Goal: Task Accomplishment & Management: Complete application form

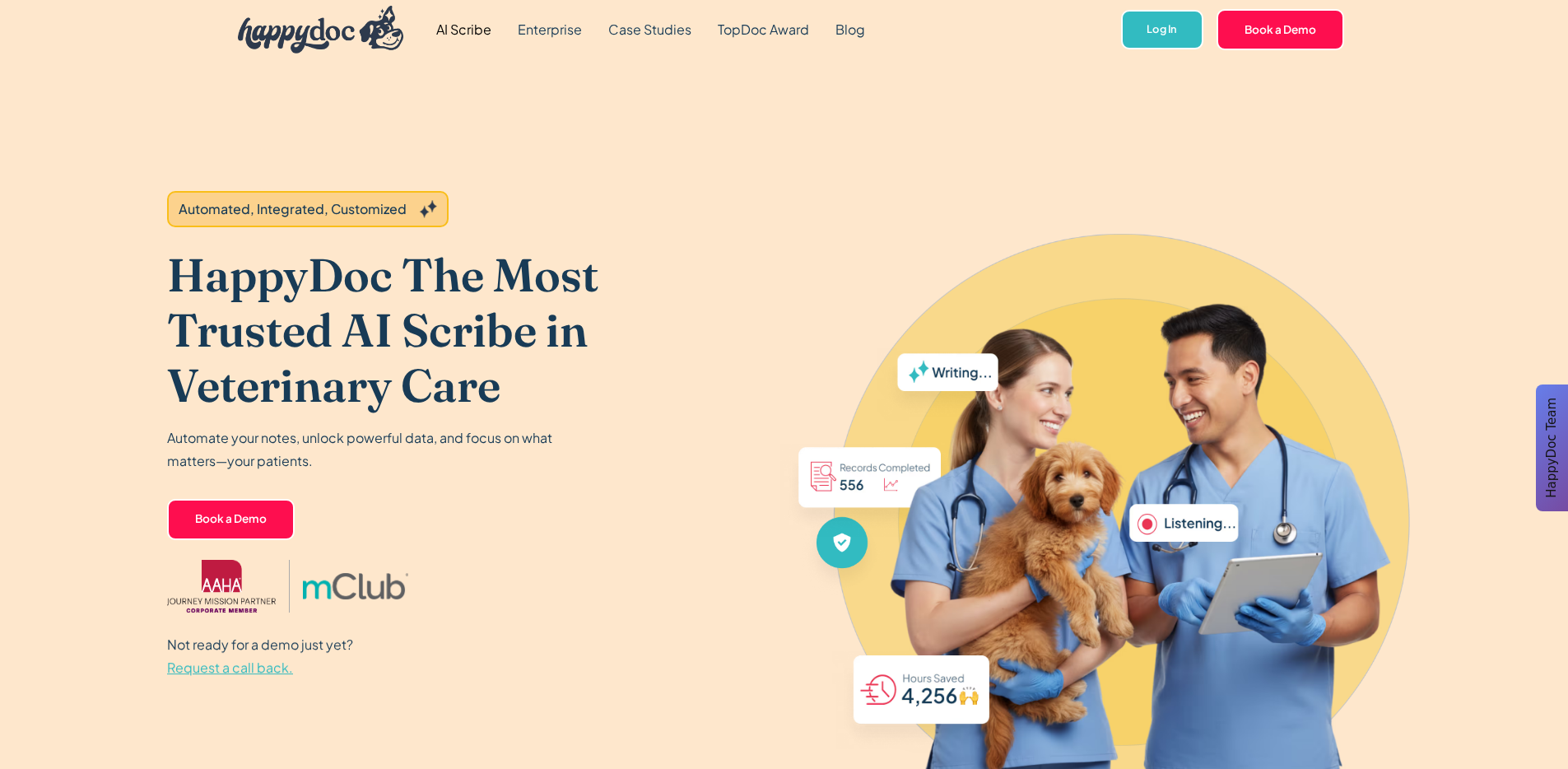
click at [212, 520] on link "Book a Demo" at bounding box center [230, 520] width 127 height 42
click at [206, 524] on link "Book a Demo" at bounding box center [230, 520] width 127 height 42
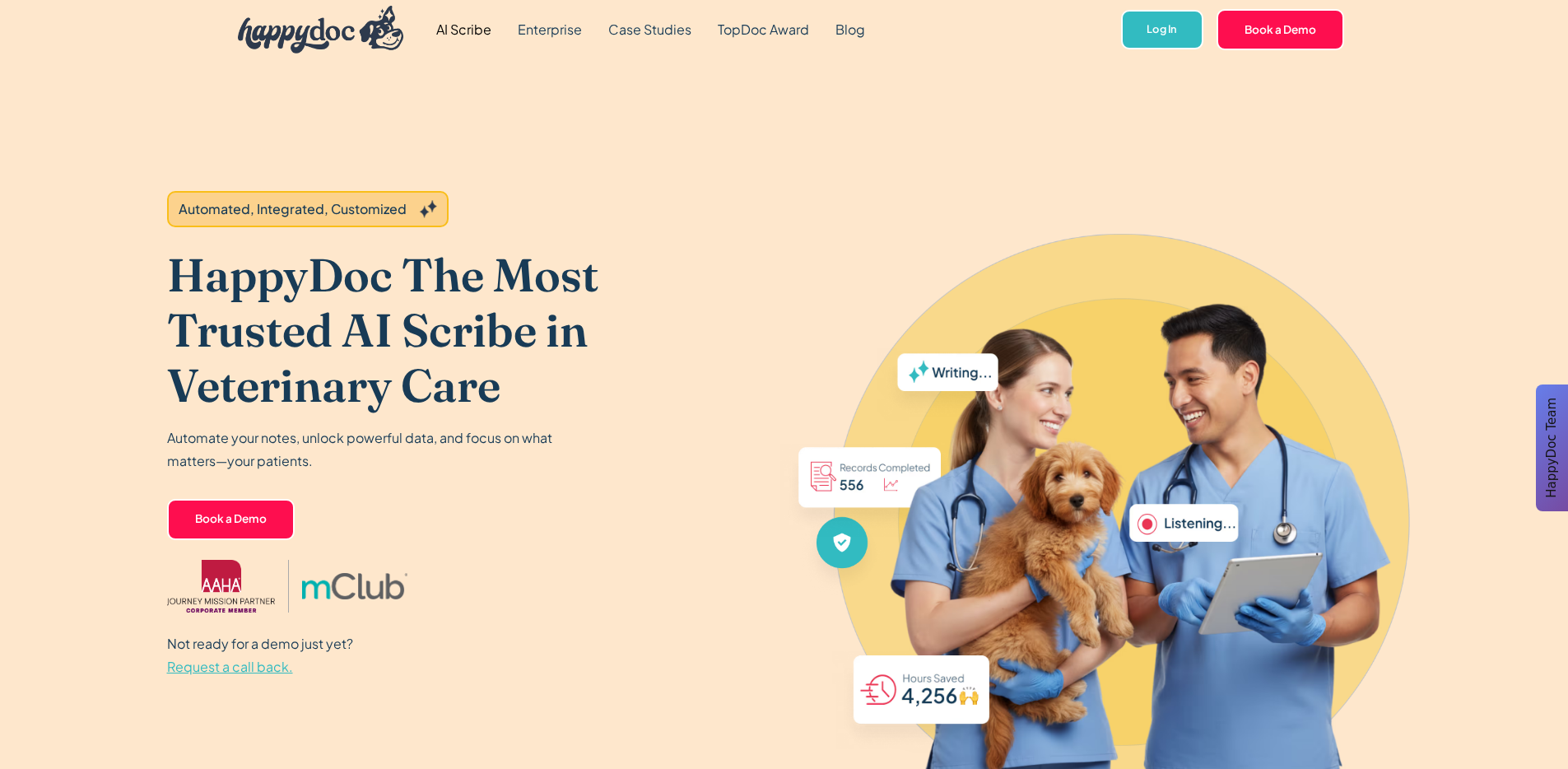
click at [279, 37] on img "home" at bounding box center [321, 29] width 166 height 47
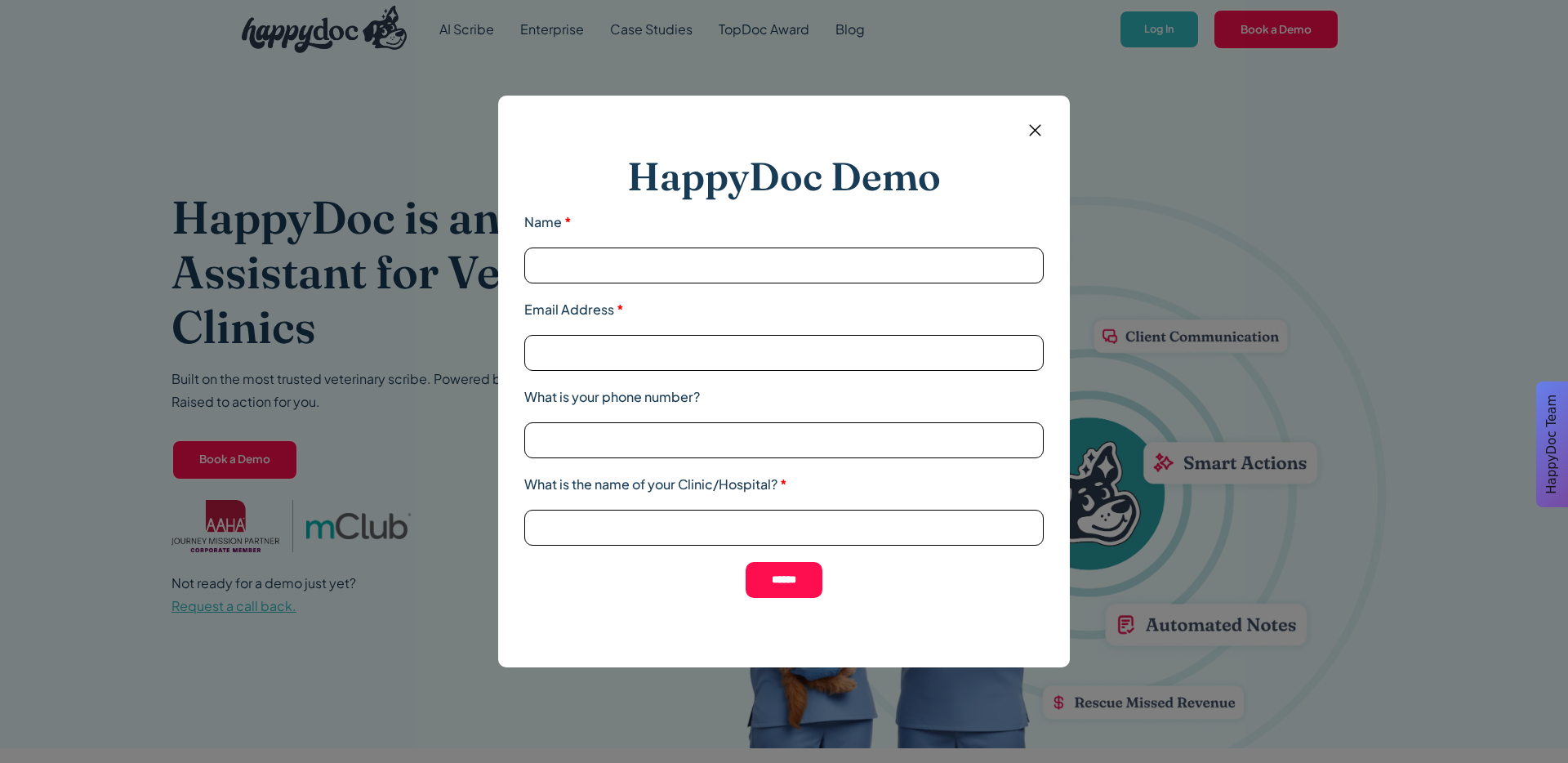
click at [381, 332] on div "HappyDoc Demo Name * Email Address * What is your phone number? What is the nam…" at bounding box center [784, 381] width 1568 height 763
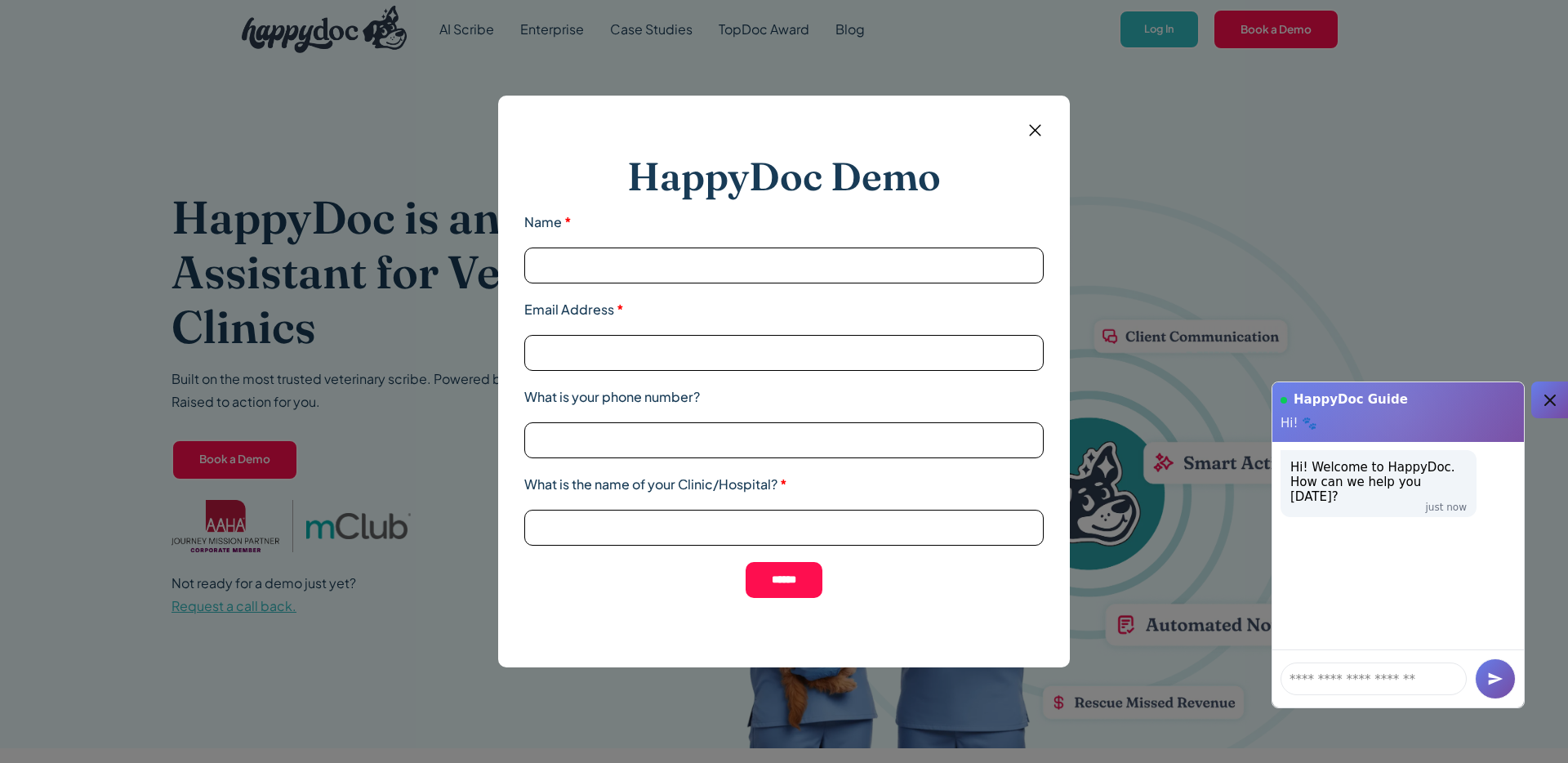
click at [511, 13] on div "HappyDoc Demo Name * Email Address * What is your phone number? What is the nam…" at bounding box center [784, 381] width 1568 height 763
click at [1025, 127] on img at bounding box center [1035, 130] width 21 height 21
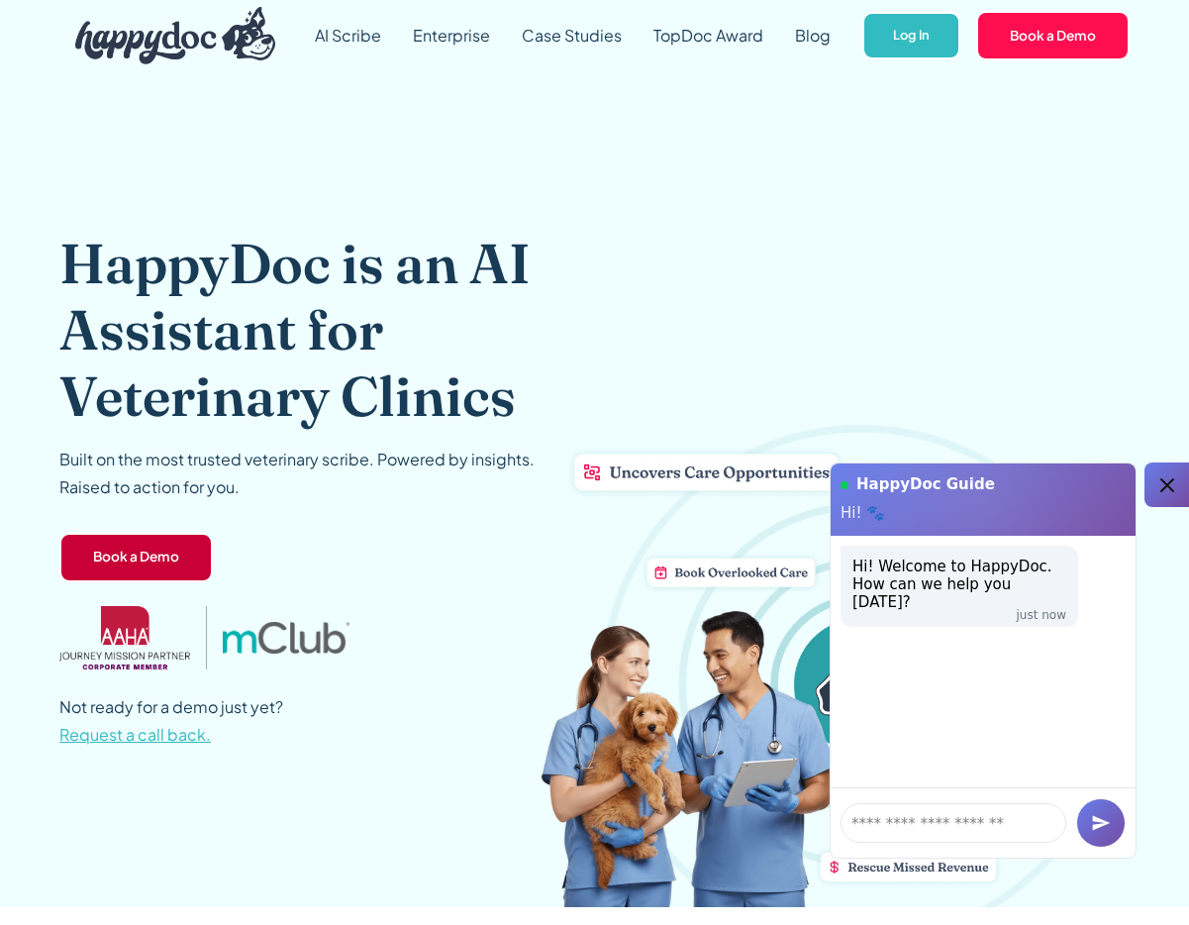
click at [133, 572] on link "Book a Demo" at bounding box center [135, 558] width 153 height 50
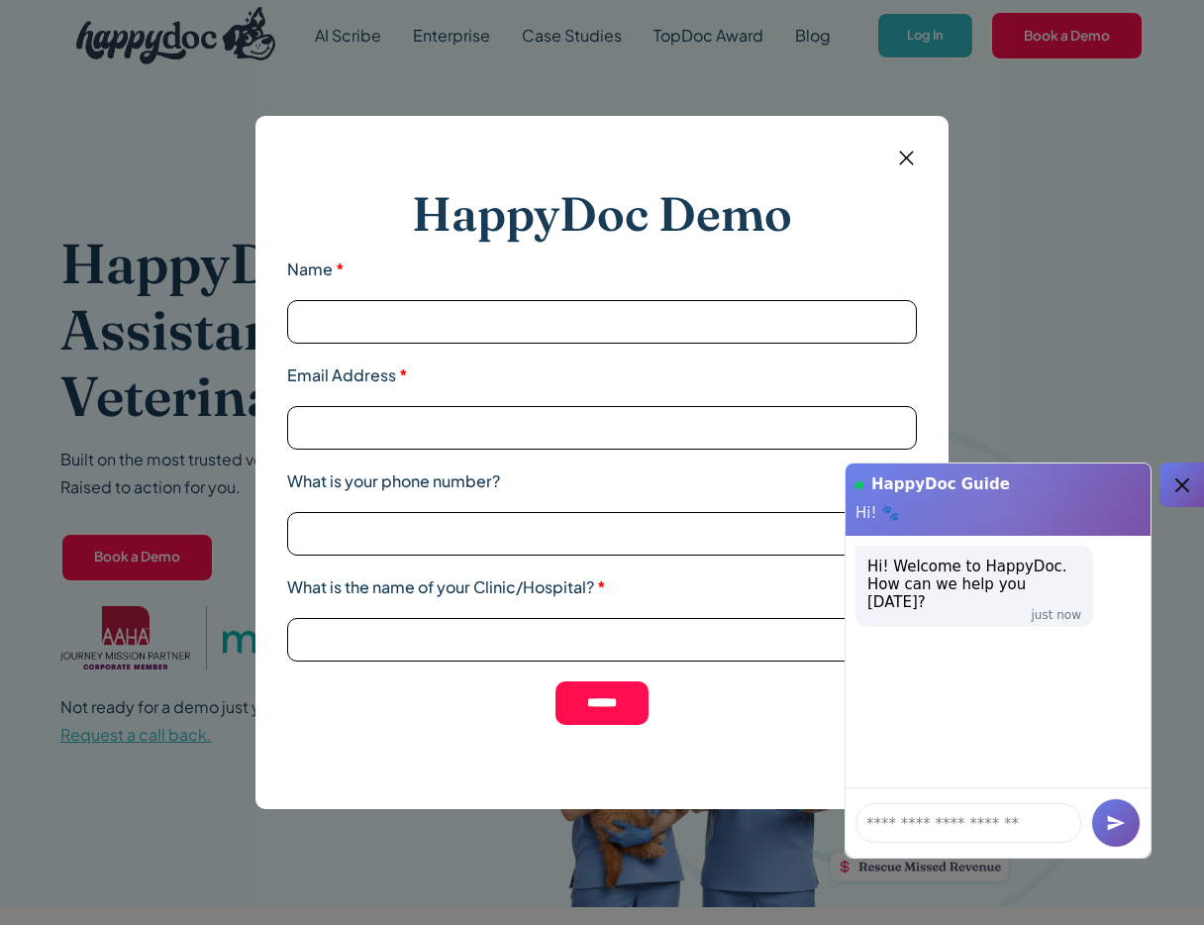
click at [628, 325] on input "Name *" at bounding box center [602, 322] width 630 height 44
type input "*****"
click at [475, 655] on input "What is the name of your Clinic/Hospital? *" at bounding box center [602, 640] width 630 height 44
click at [383, 512] on input "What is your phone number?" at bounding box center [602, 534] width 630 height 44
click at [387, 425] on input "Email Address *" at bounding box center [602, 428] width 630 height 44
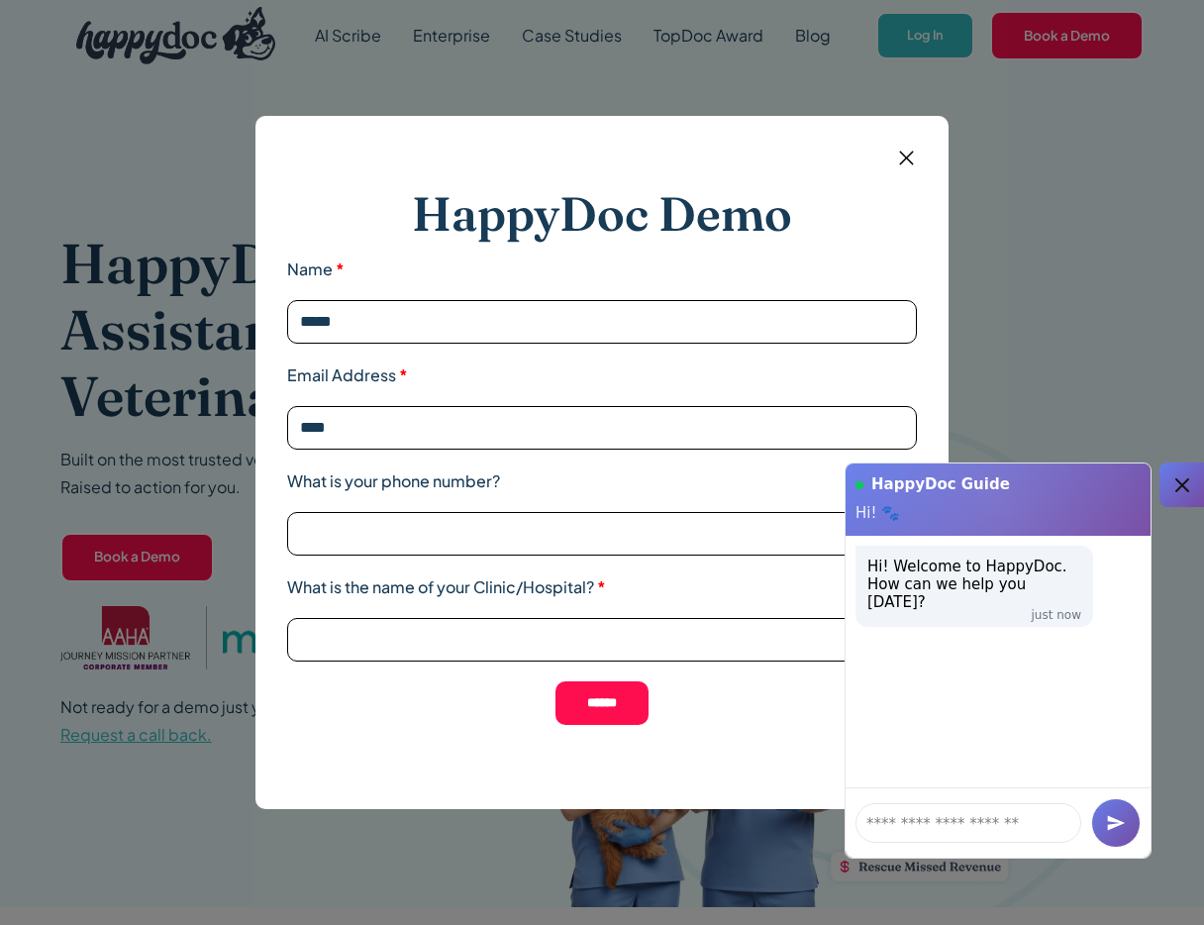
type input "****"
click at [450, 512] on input "What is your phone number?" at bounding box center [602, 534] width 630 height 44
type input "****"
click at [476, 644] on input "What is the name of your Clinic/Hospital? *" at bounding box center [602, 640] width 630 height 44
type input "****"
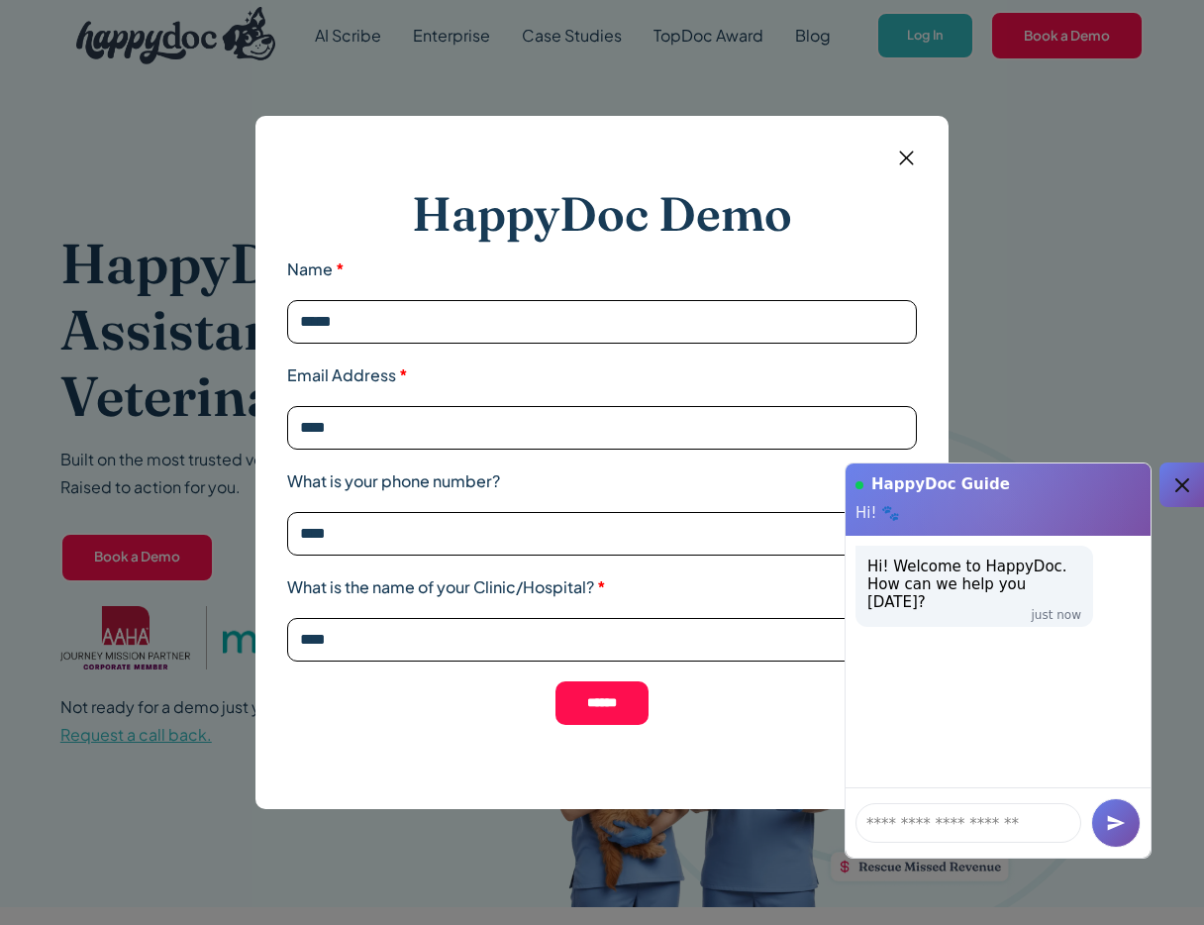
click at [625, 702] on input "******" at bounding box center [602, 703] width 93 height 44
click at [432, 394] on div "Email Address * ****" at bounding box center [602, 406] width 630 height 86
click at [429, 428] on input "****" at bounding box center [602, 428] width 630 height 44
type input "*"
type input "**********"
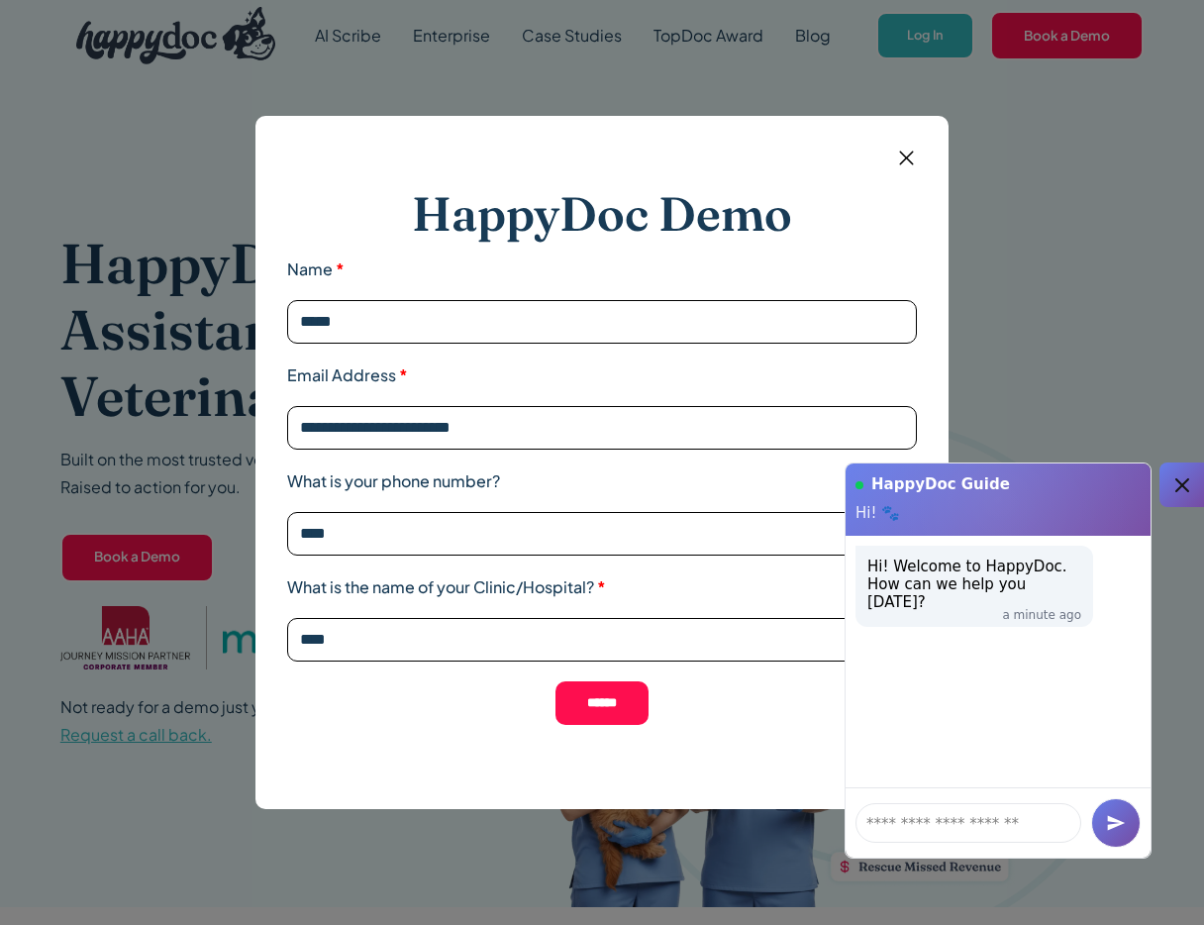
click at [606, 691] on input "******" at bounding box center [602, 703] width 93 height 44
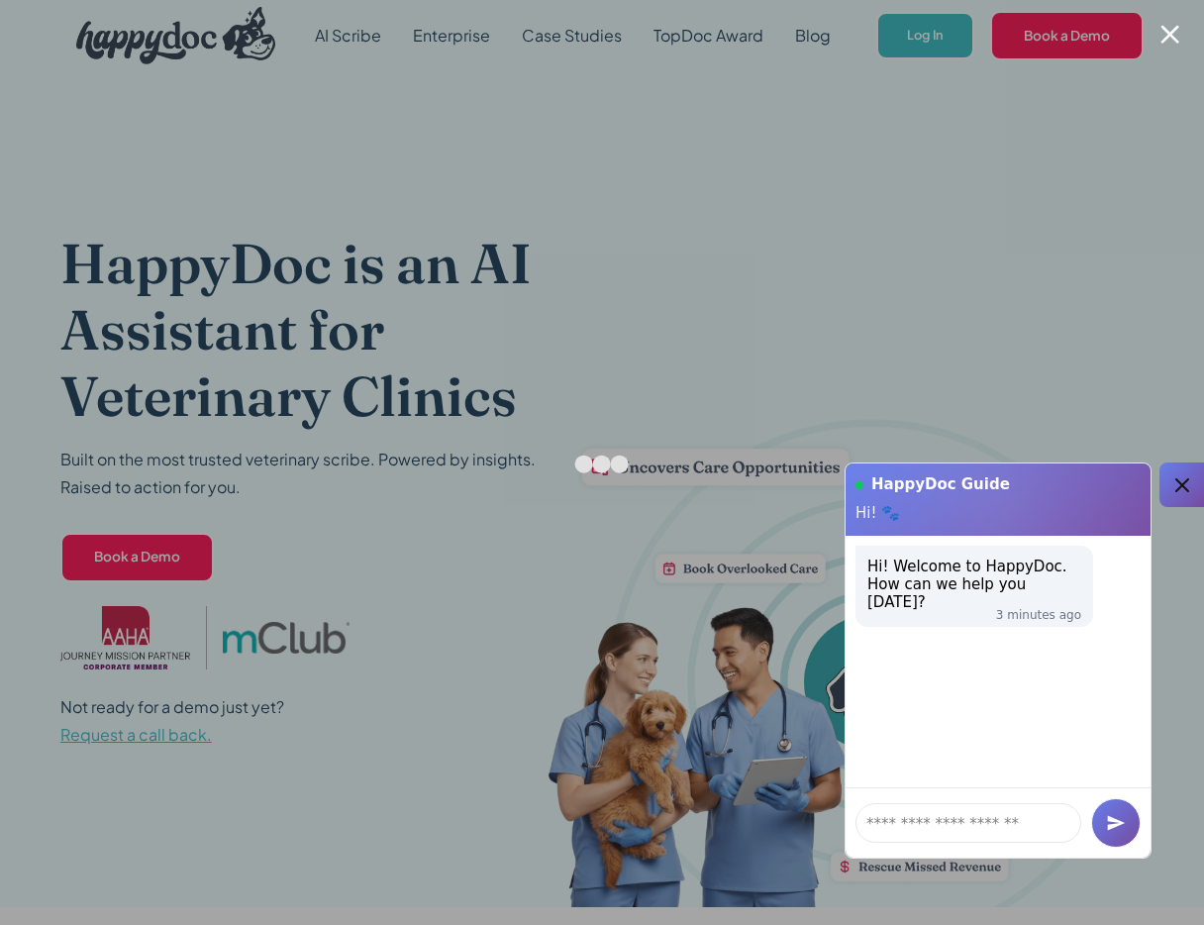
click at [1172, 479] on icon at bounding box center [1182, 485] width 24 height 24
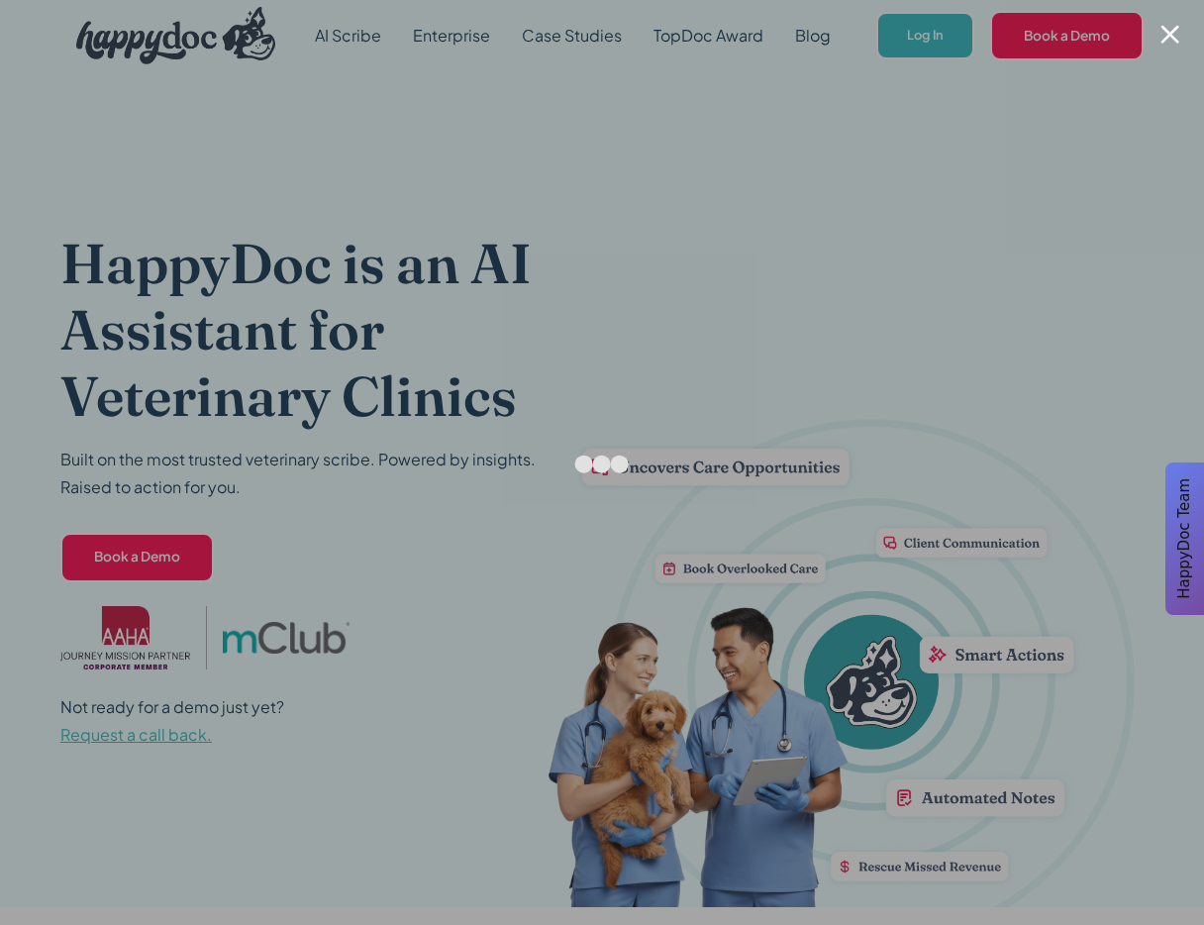
click at [372, 42] on div at bounding box center [602, 462] width 1204 height 925
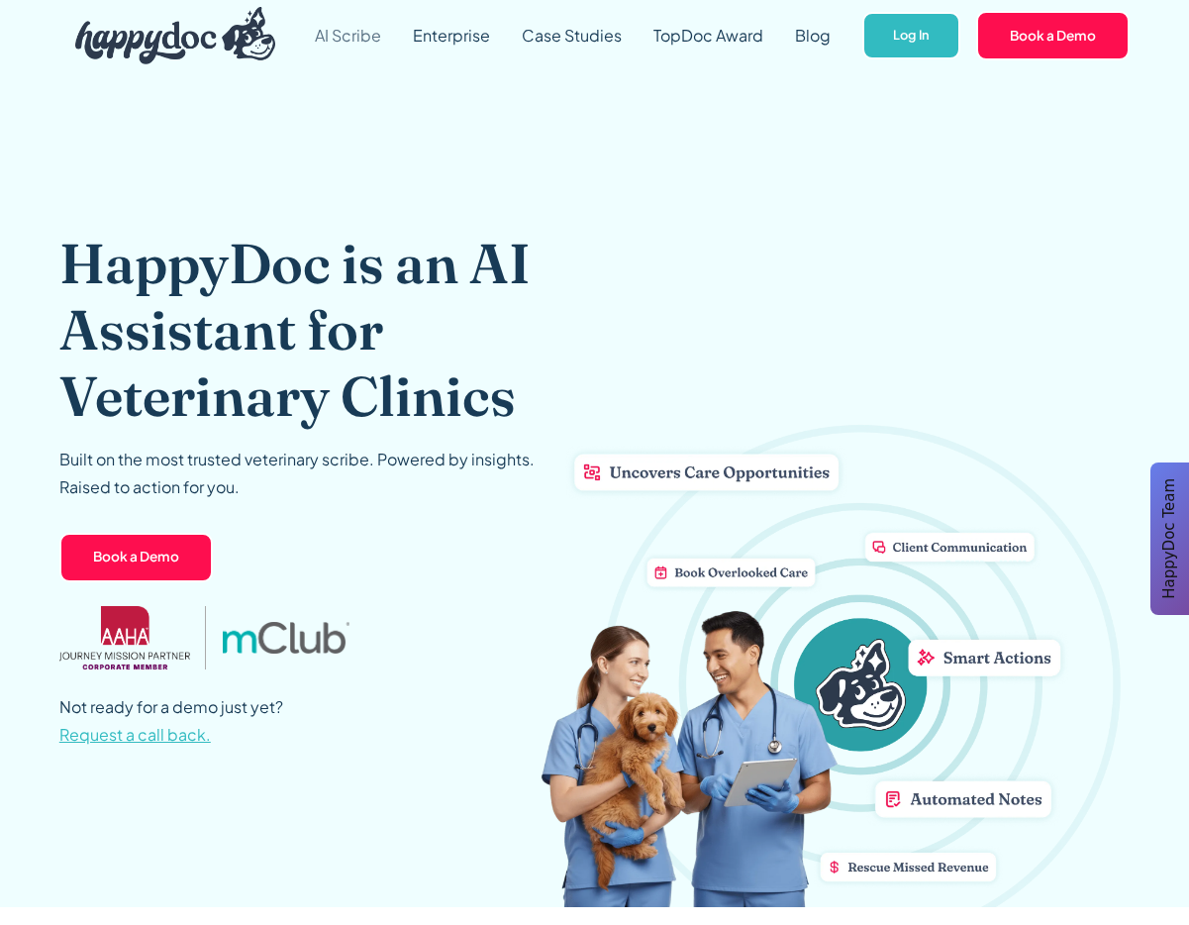
click at [355, 40] on link "AI Scribe" at bounding box center [348, 35] width 98 height 71
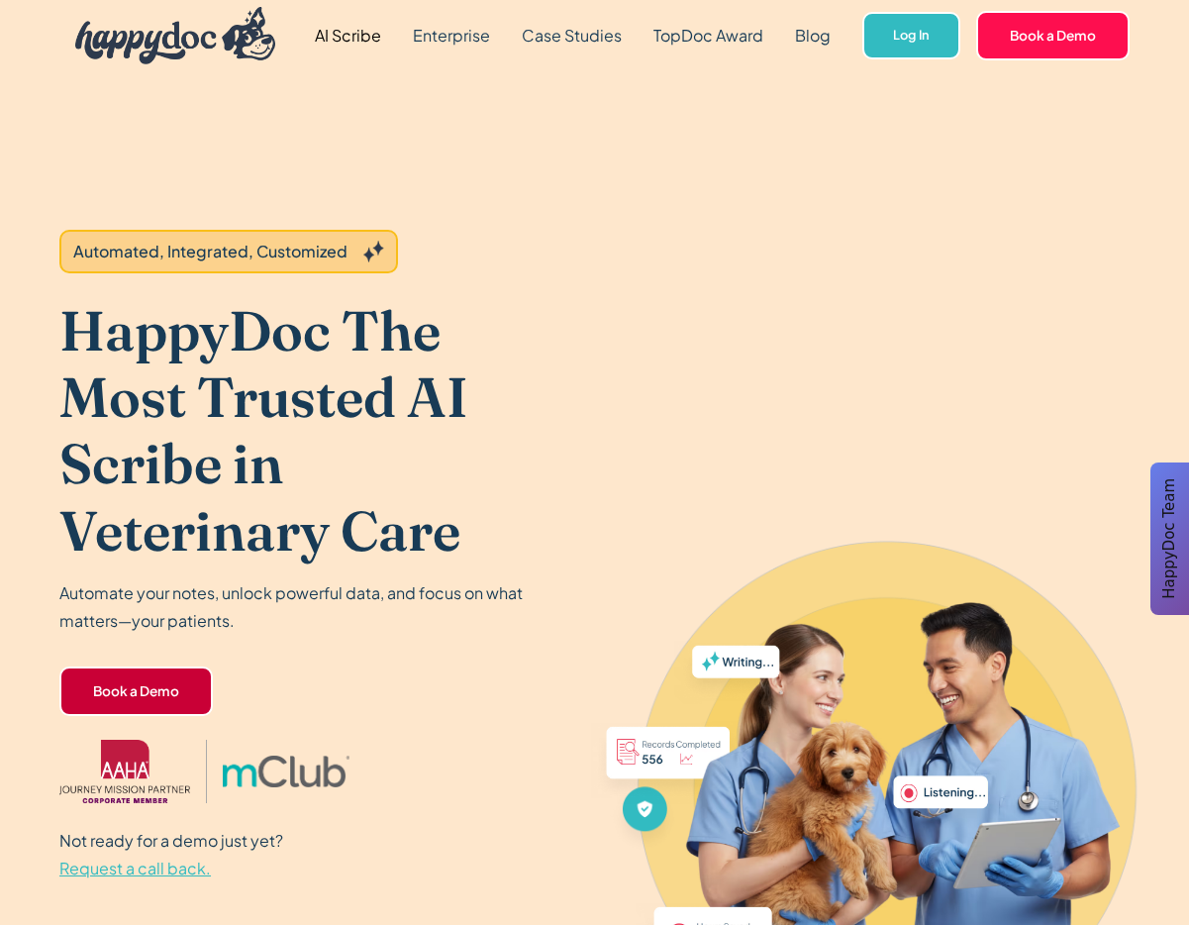
click at [161, 692] on link "Book a Demo" at bounding box center [135, 691] width 153 height 50
click at [325, 48] on link "AI Scribe" at bounding box center [348, 35] width 98 height 71
click at [151, 678] on link "Book a Demo" at bounding box center [135, 691] width 153 height 50
click at [162, 694] on link "Book a Demo" at bounding box center [135, 691] width 153 height 50
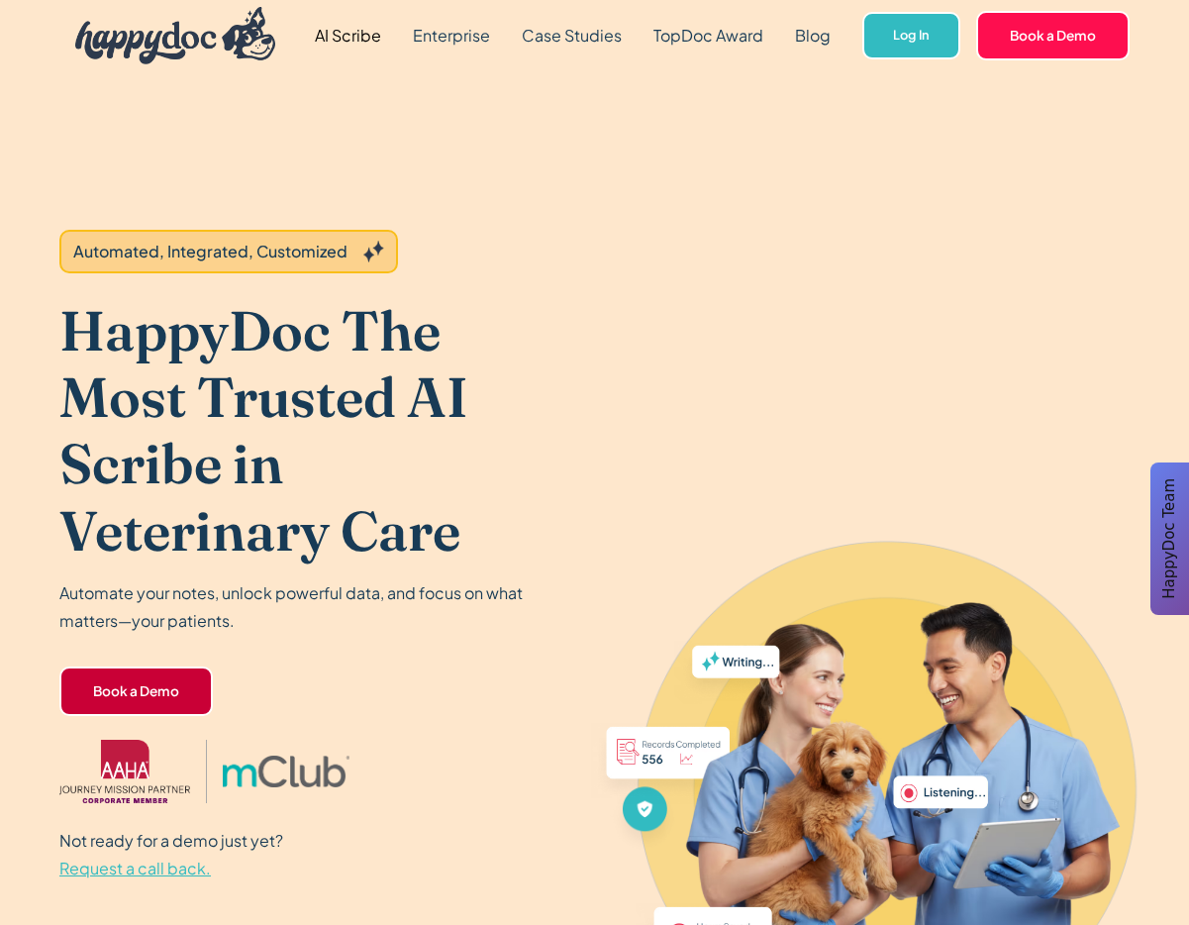
click at [162, 694] on link "Book a Demo" at bounding box center [135, 691] width 153 height 50
click at [449, 40] on link "Enterprise" at bounding box center [451, 35] width 109 height 71
click at [397, 0] on link "Enterprise" at bounding box center [451, 35] width 109 height 71
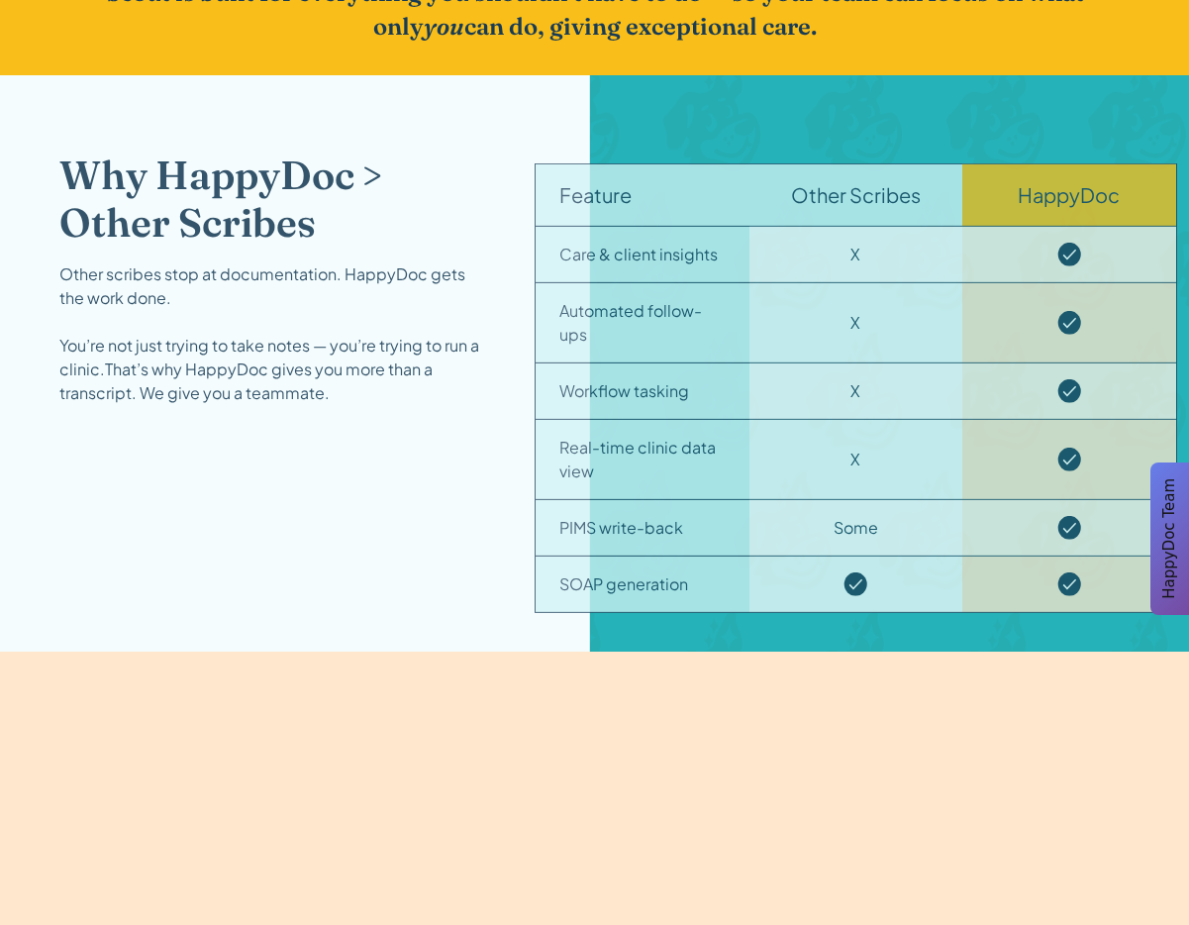
scroll to position [3077, 0]
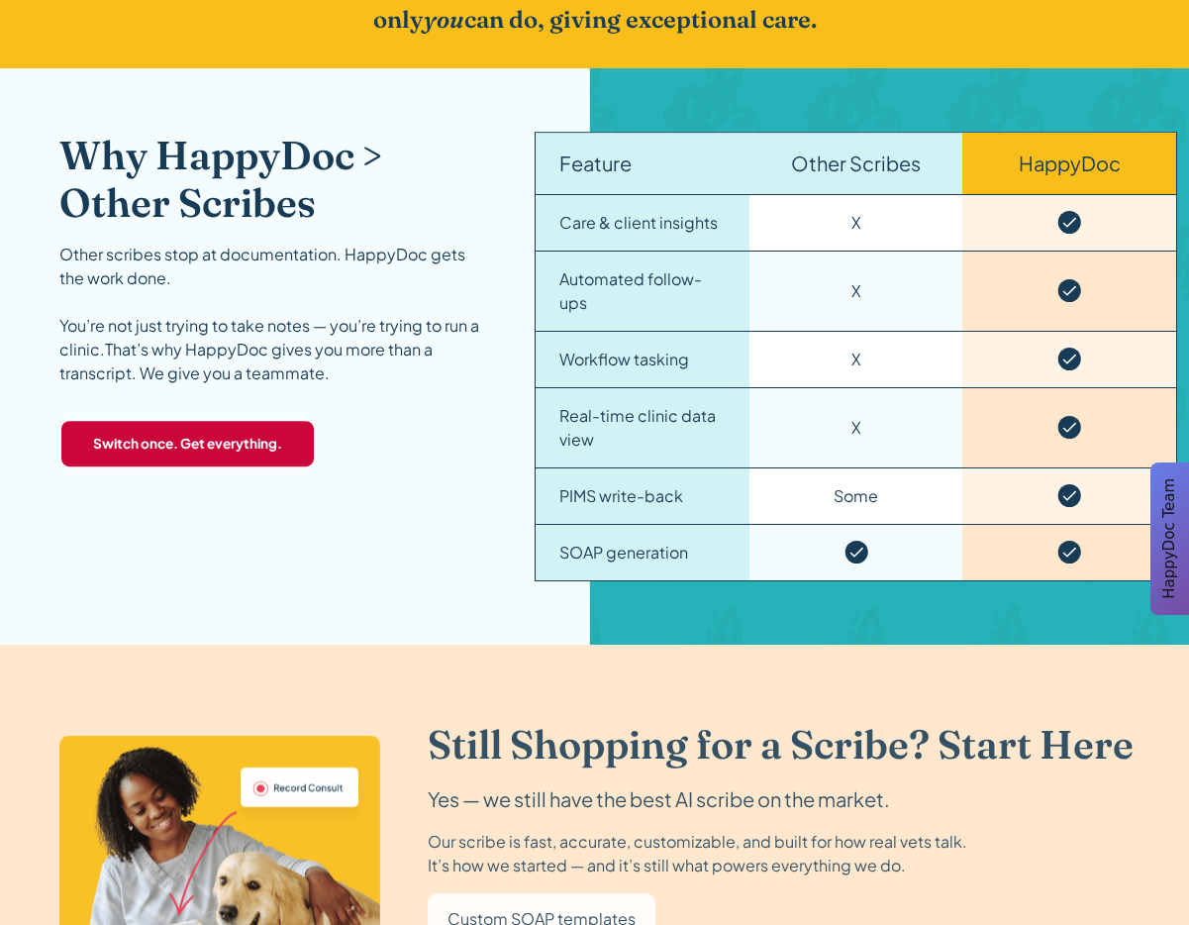
click at [202, 453] on strong "Switch once. Get everything." at bounding box center [187, 444] width 189 height 20
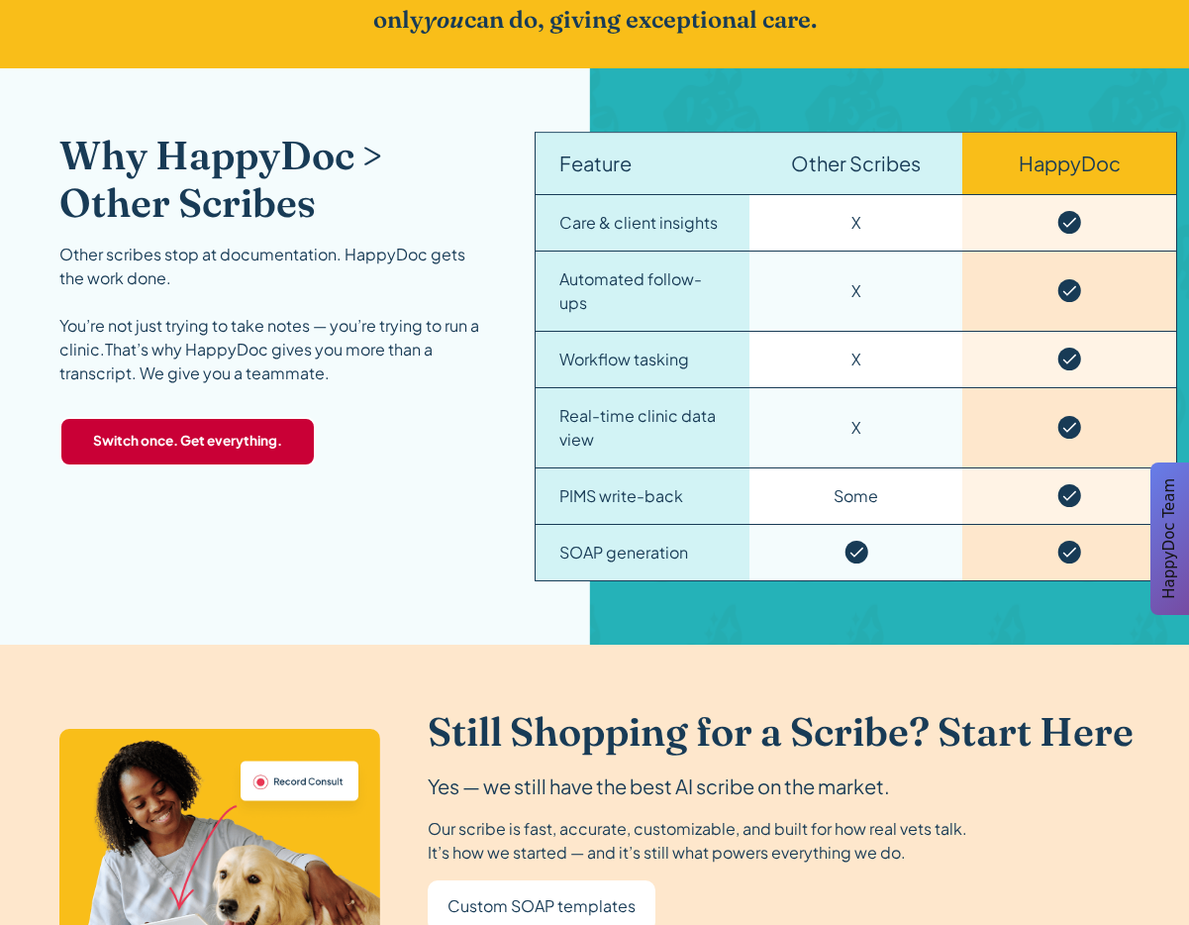
click at [173, 435] on strong "Switch once. Get everything." at bounding box center [187, 441] width 189 height 20
click at [203, 433] on strong "Switch once. Get everything." at bounding box center [187, 441] width 189 height 20
click at [270, 461] on link "‍ Switch once. Get everything." at bounding box center [187, 442] width 256 height 50
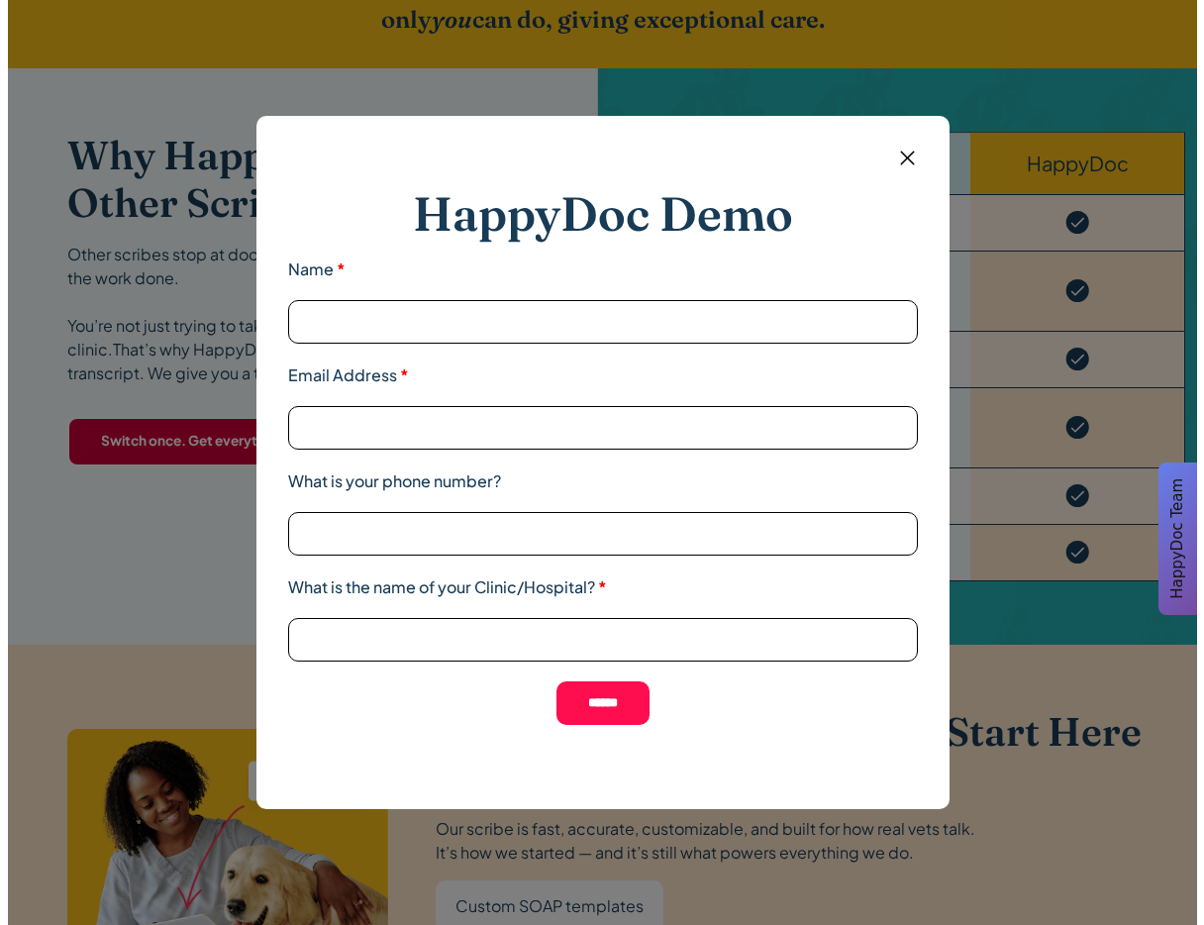
scroll to position [3080, 0]
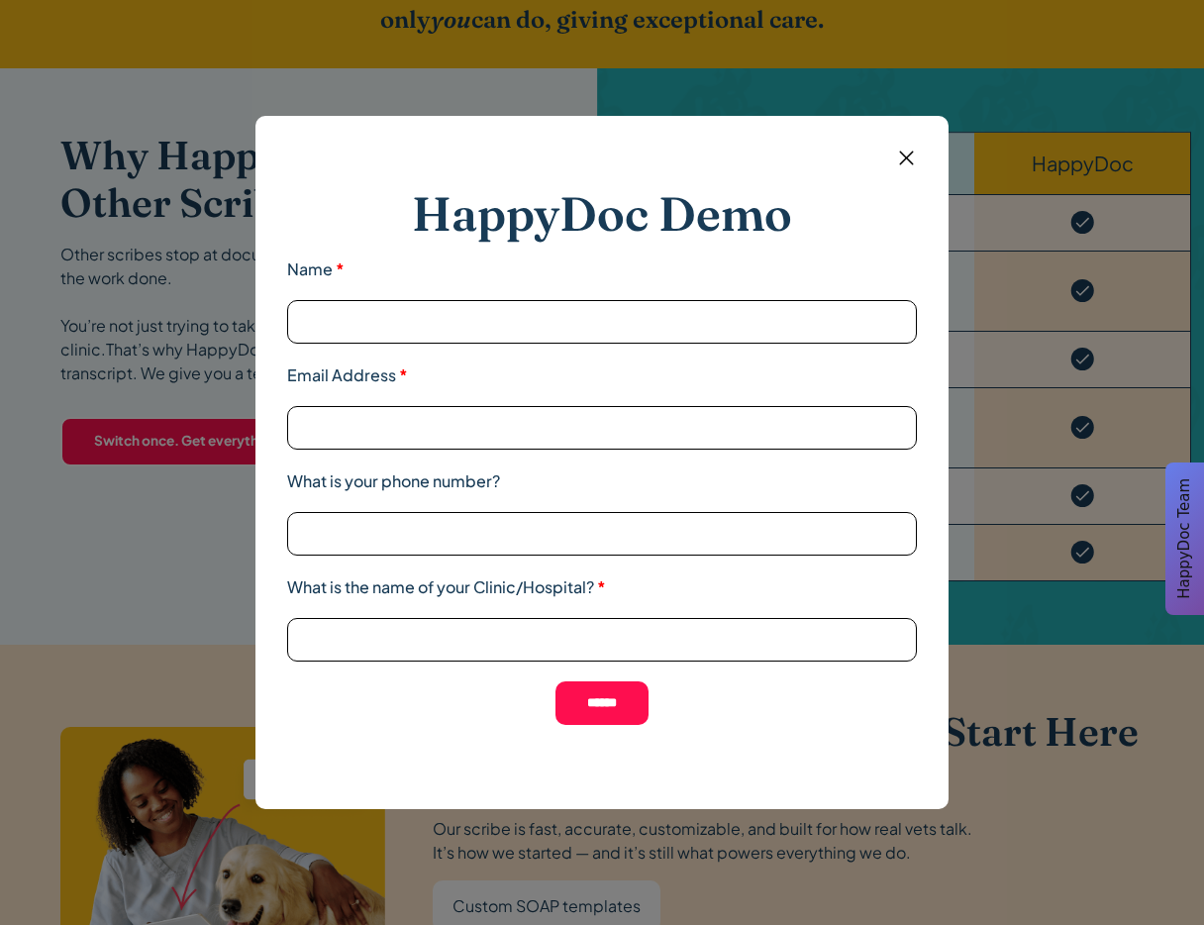
click at [76, 411] on div "HappyDoc Demo Name * Email Address * What is your phone number? What is the nam…" at bounding box center [602, 462] width 1204 height 925
click at [106, 442] on div "HappyDoc Demo Name * Email Address * What is your phone number? What is the nam…" at bounding box center [602, 462] width 1204 height 925
click at [923, 144] on div "HappyDoc Demo Name * Email Address * What is your phone number? What is the nam…" at bounding box center [601, 462] width 693 height 693
click at [912, 151] on img at bounding box center [906, 158] width 25 height 25
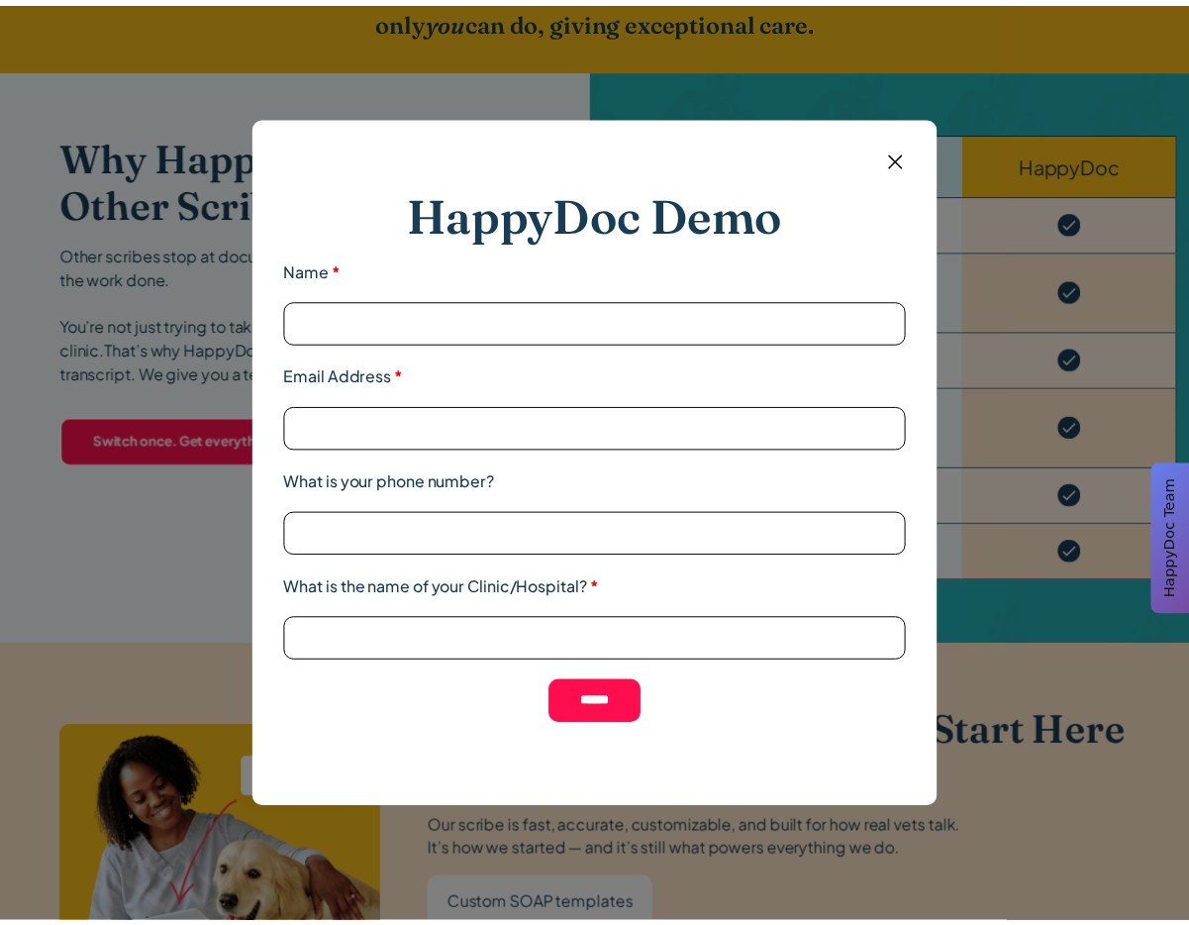
scroll to position [3077, 0]
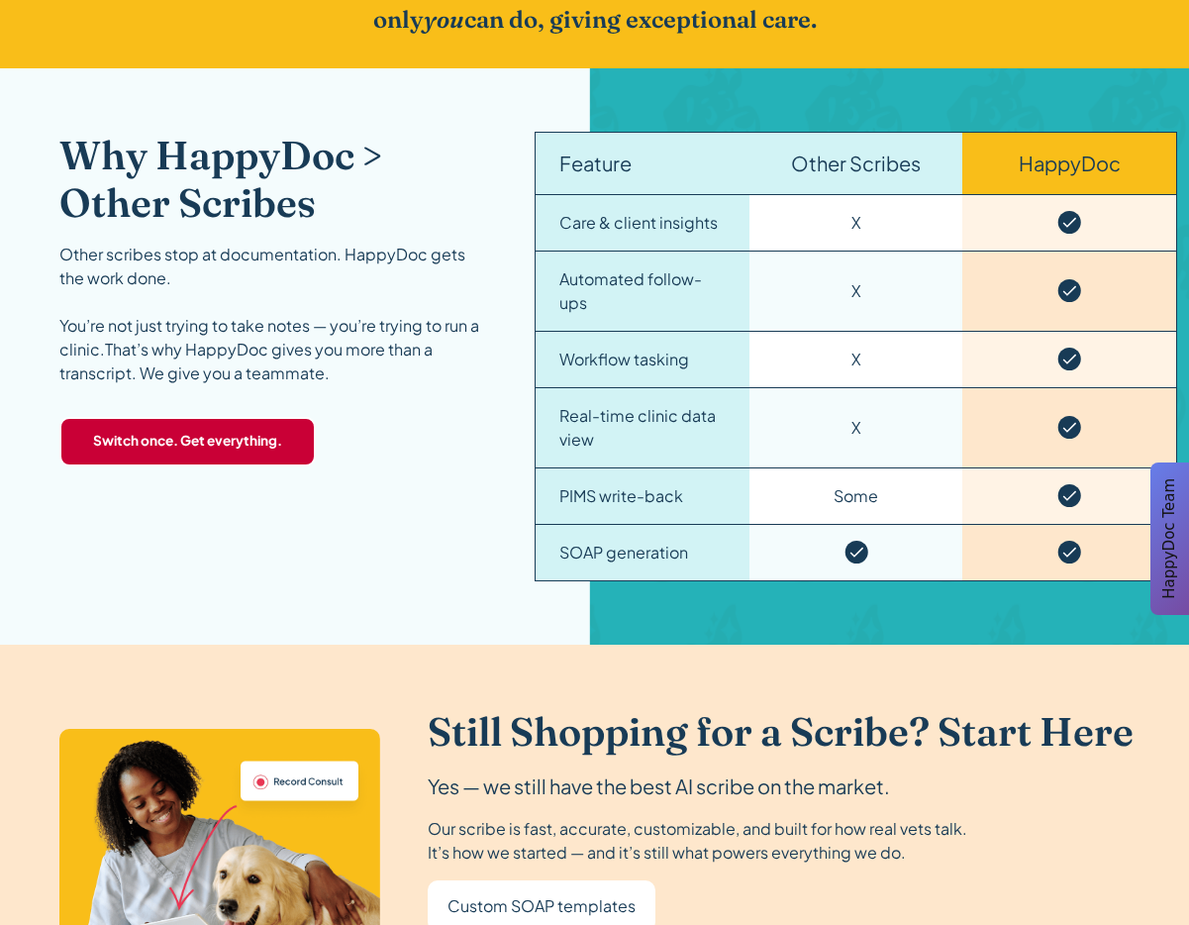
click at [209, 451] on strong "Switch once. Get everything." at bounding box center [187, 441] width 189 height 20
click at [220, 460] on link "‍ Switch once. Get everything." at bounding box center [187, 442] width 256 height 50
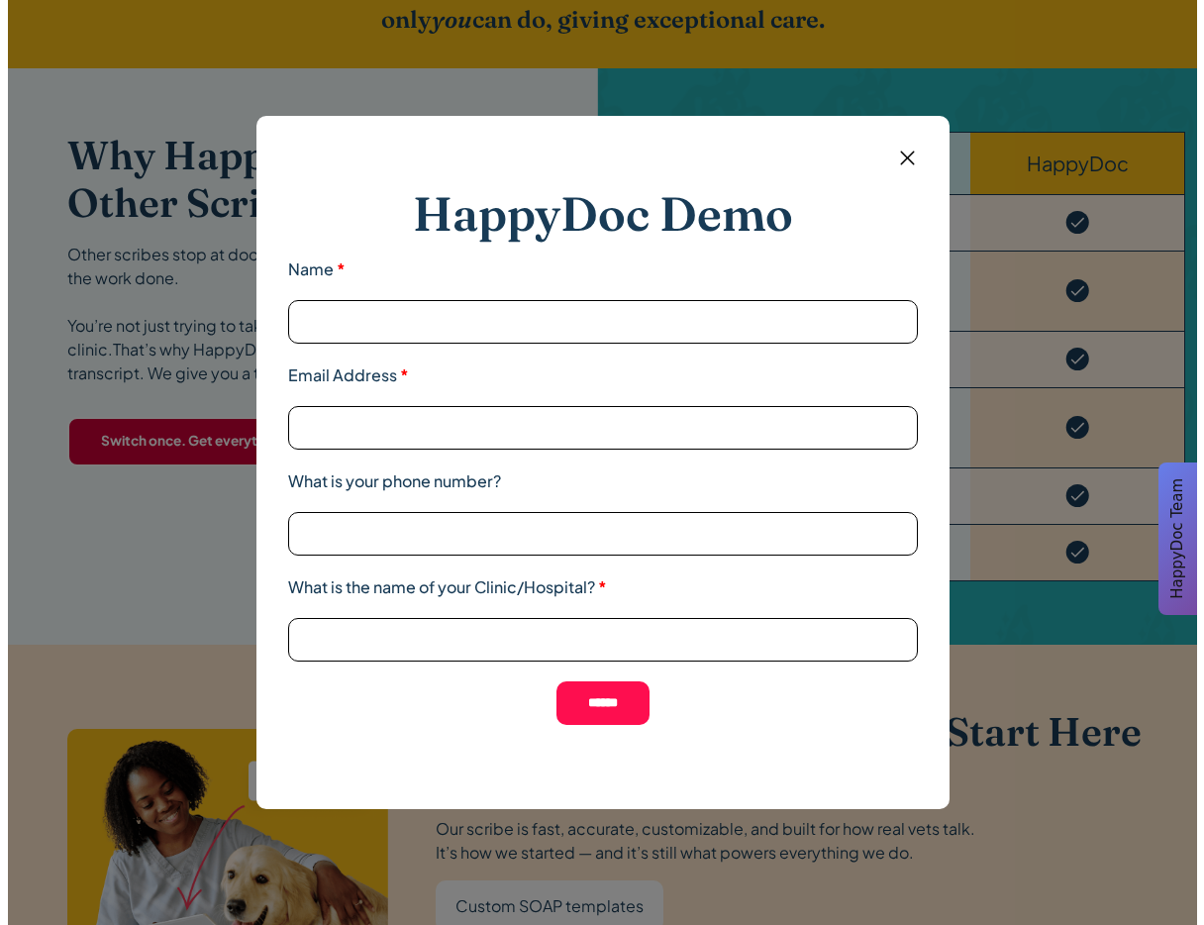
scroll to position [3080, 0]
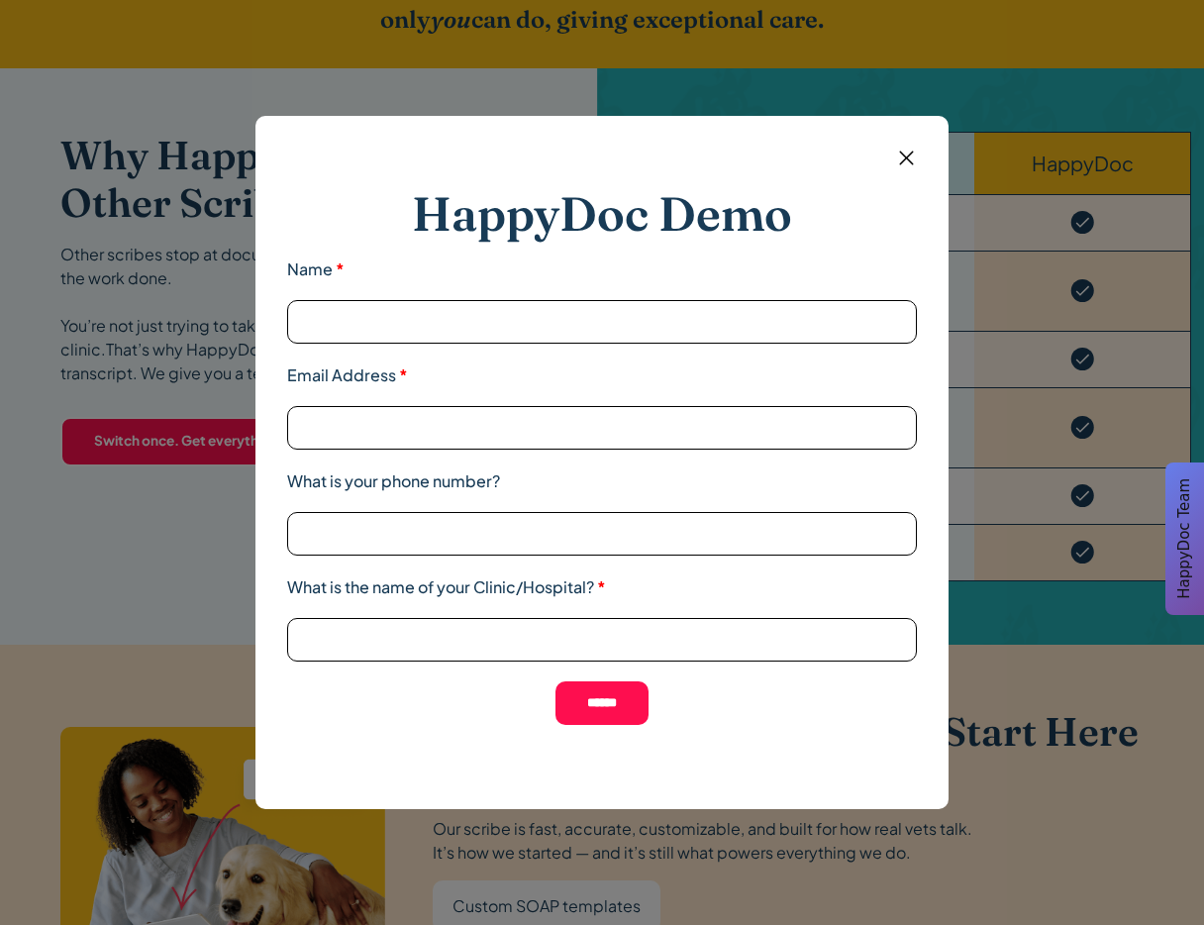
click at [902, 156] on img at bounding box center [906, 158] width 25 height 25
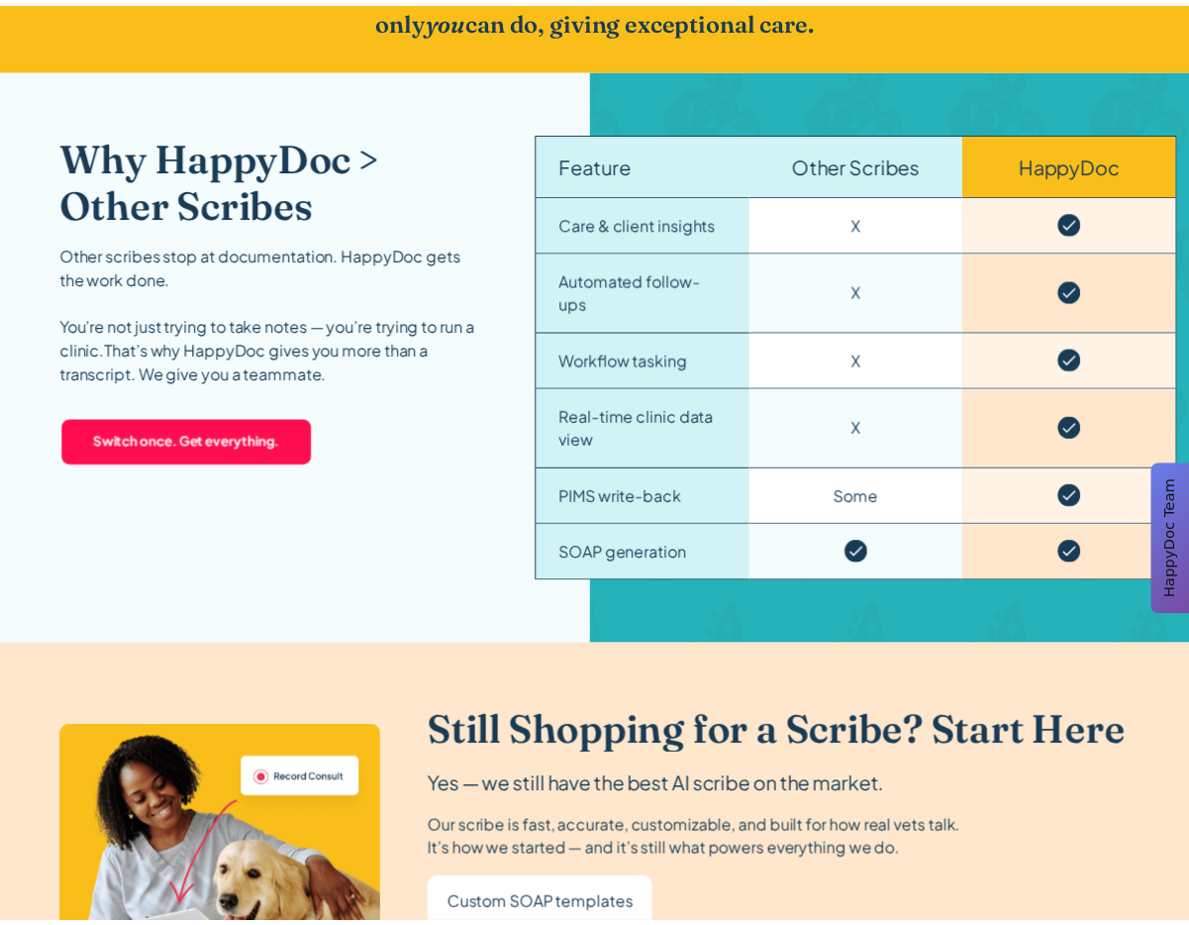
scroll to position [3077, 0]
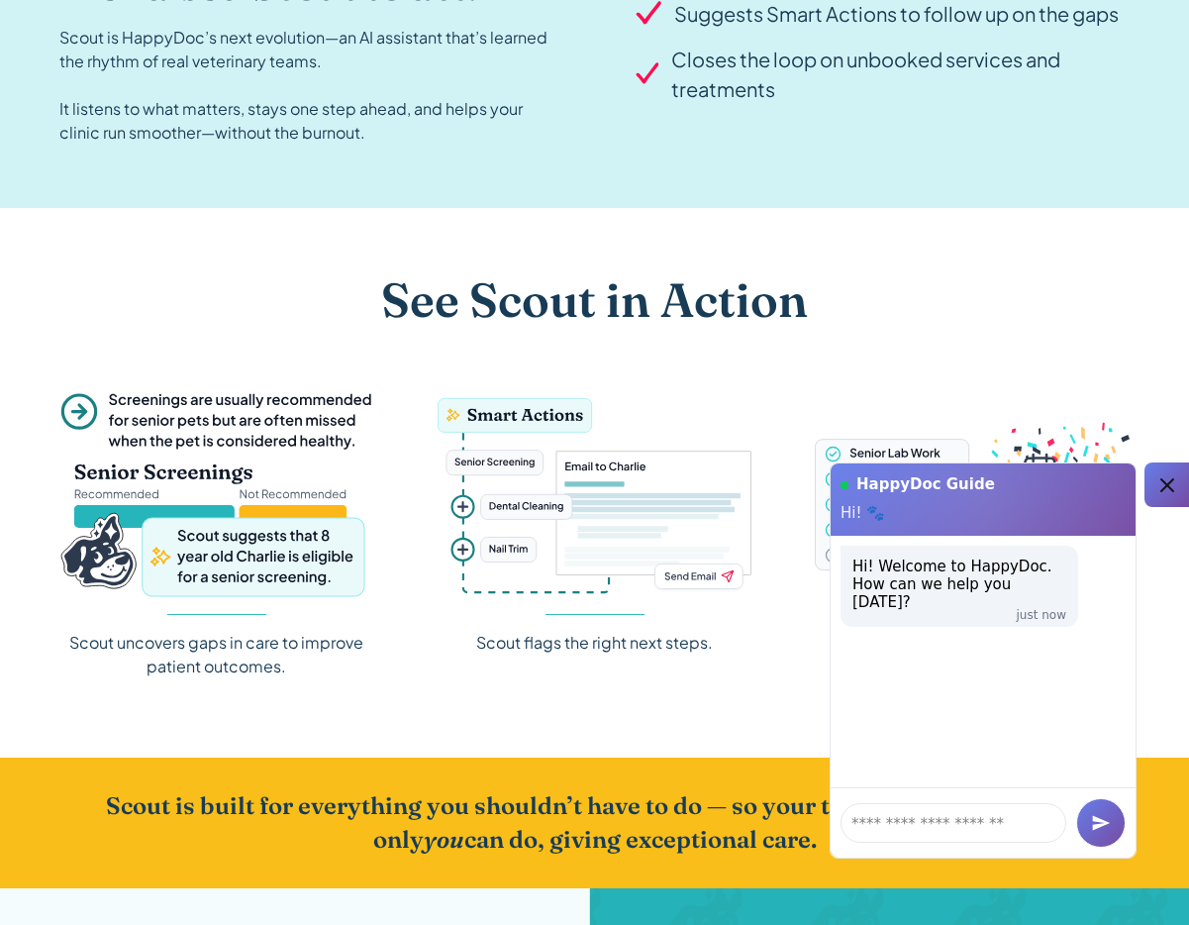
click at [276, 257] on div "See Scout in Action Scout uncovers gaps in care to improve patient outcomes. Sc…" at bounding box center [594, 483] width 1070 height 550
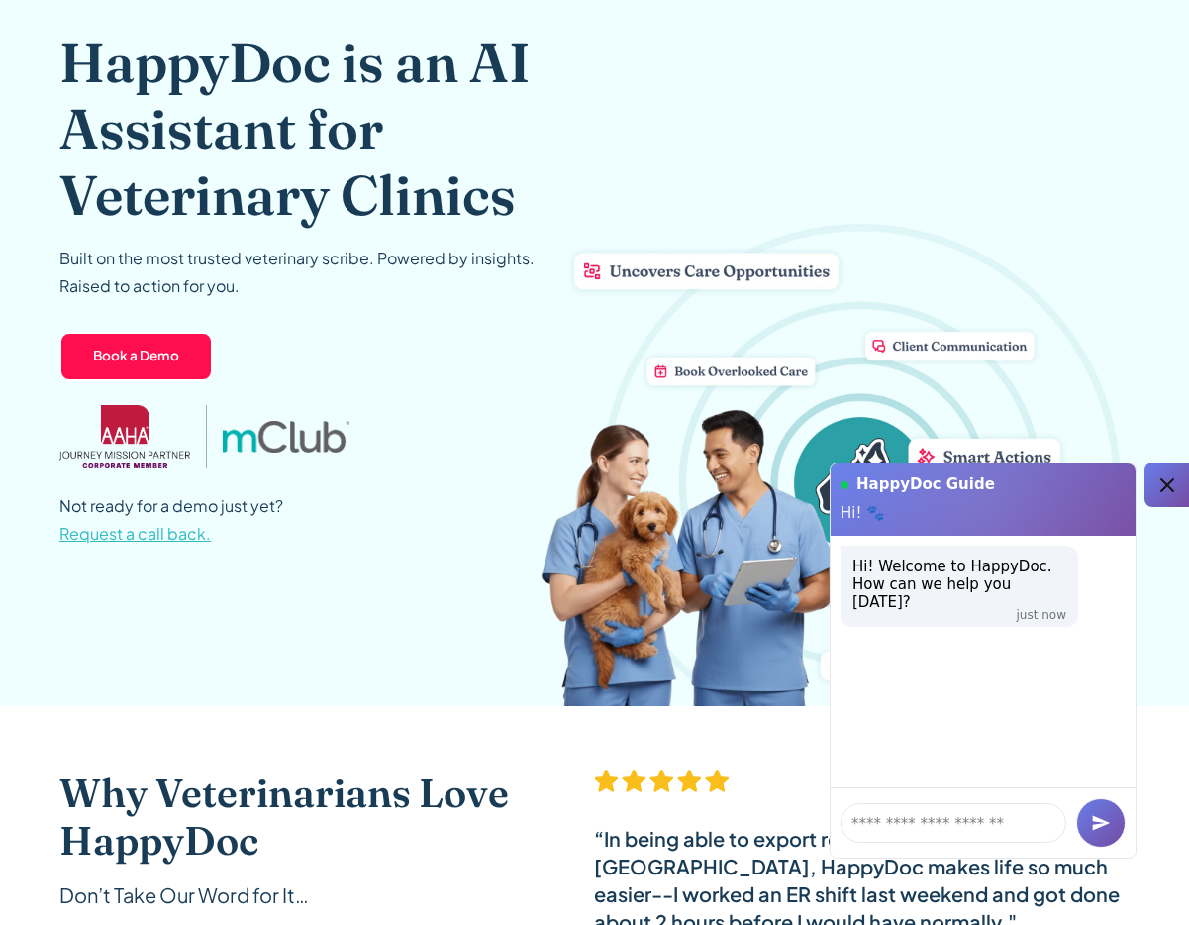
scroll to position [0, 0]
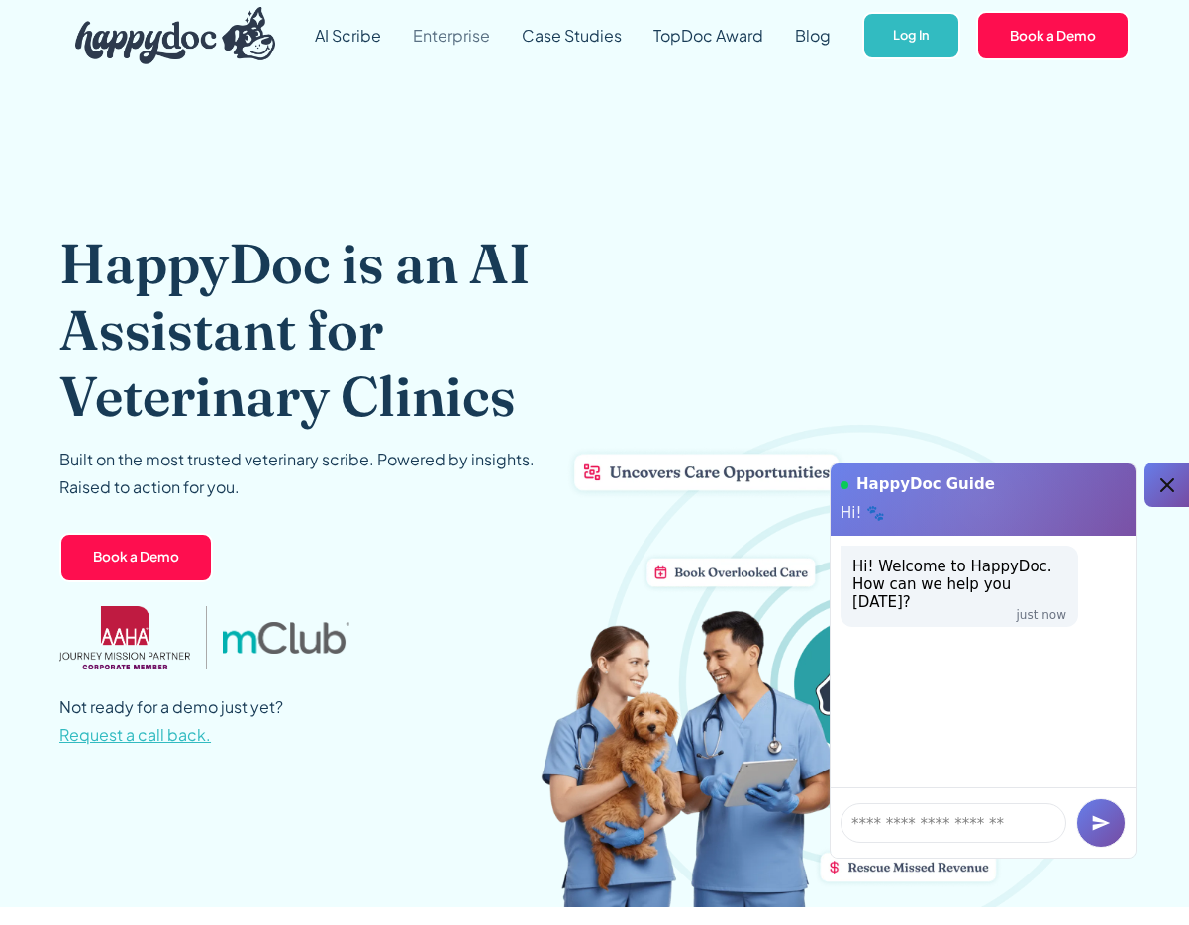
click at [468, 31] on link "Enterprise" at bounding box center [451, 35] width 109 height 71
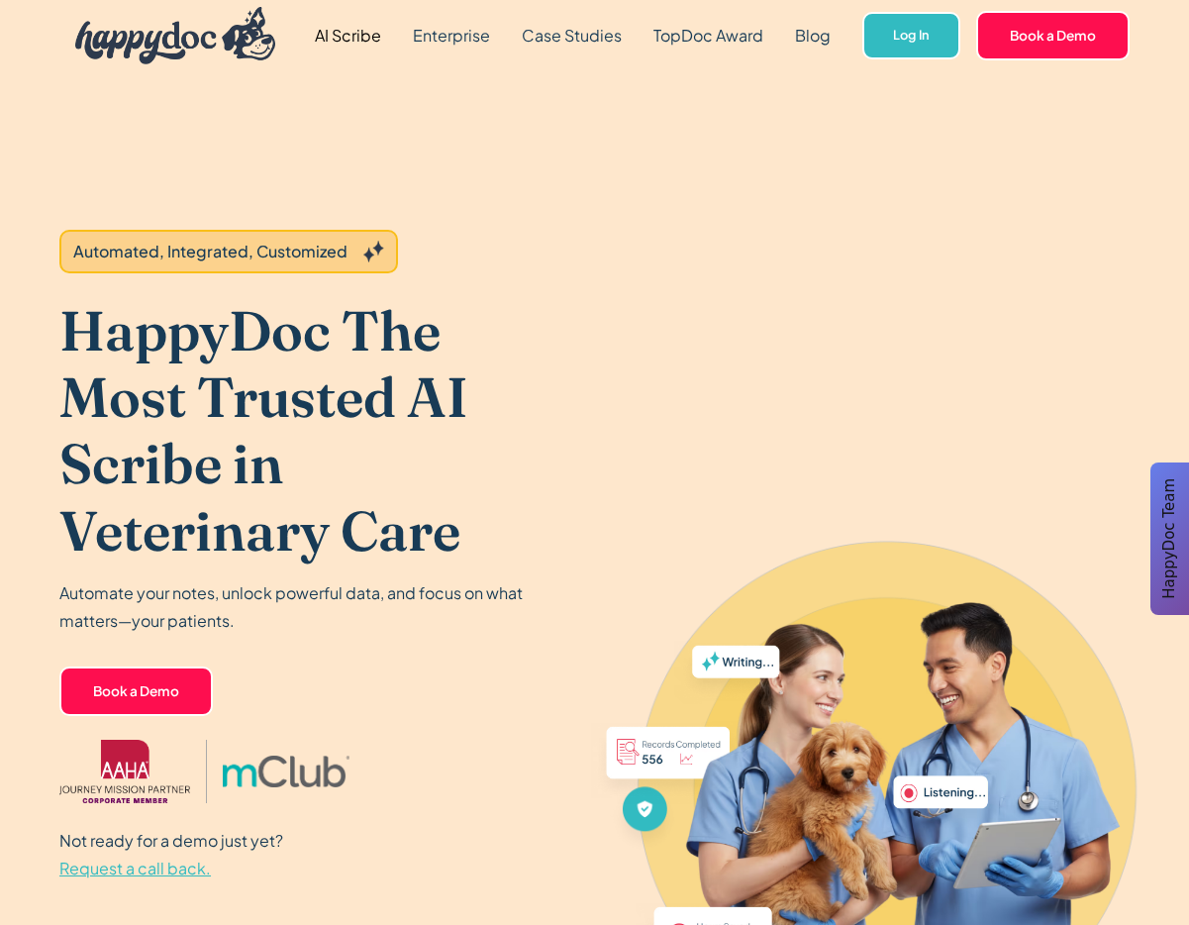
click at [405, 101] on div "Automated, Integrated, Customized HappyDoc The Most Trusted AI Scribe in Veteri…" at bounding box center [299, 555] width 481 height 969
click at [247, 34] on img "home" at bounding box center [175, 35] width 200 height 57
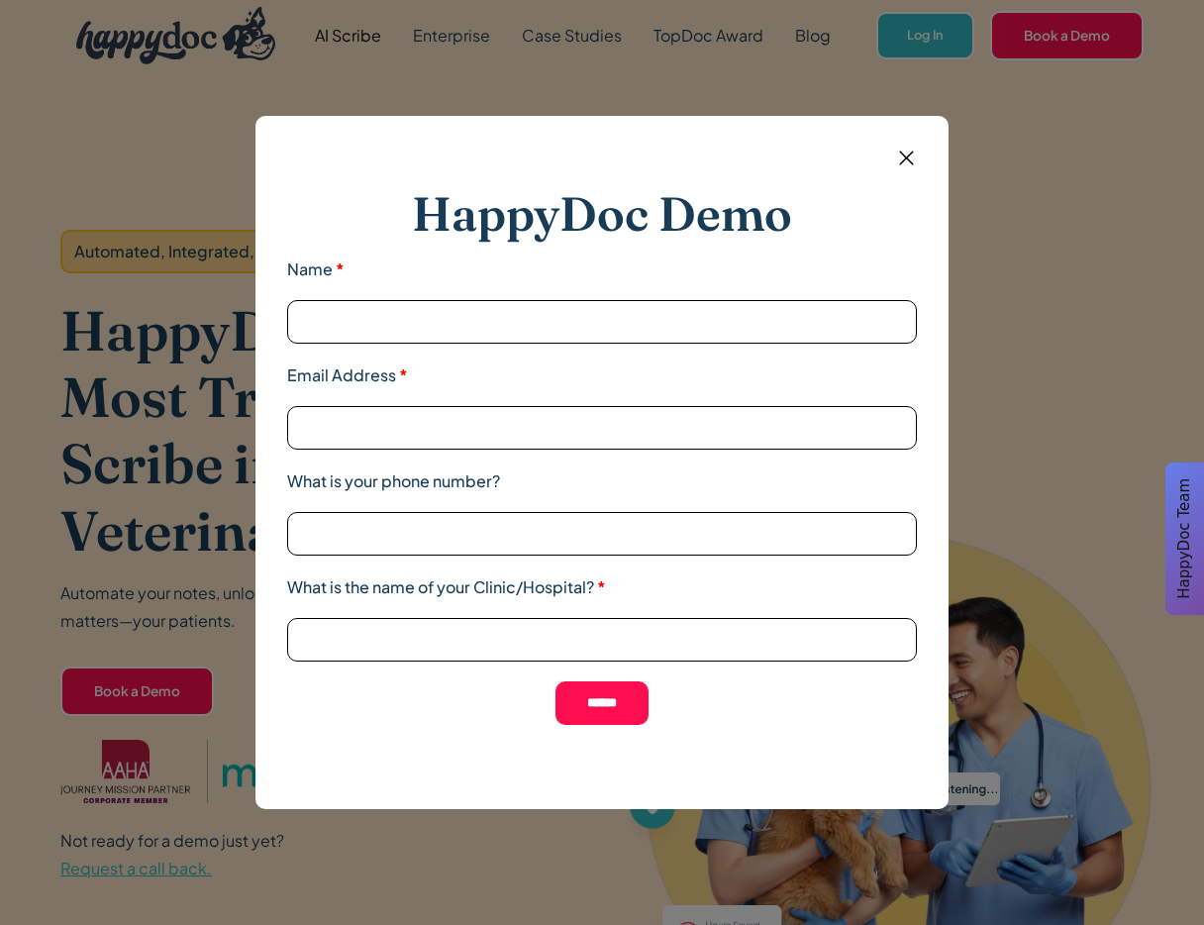
click at [894, 152] on img at bounding box center [906, 158] width 25 height 25
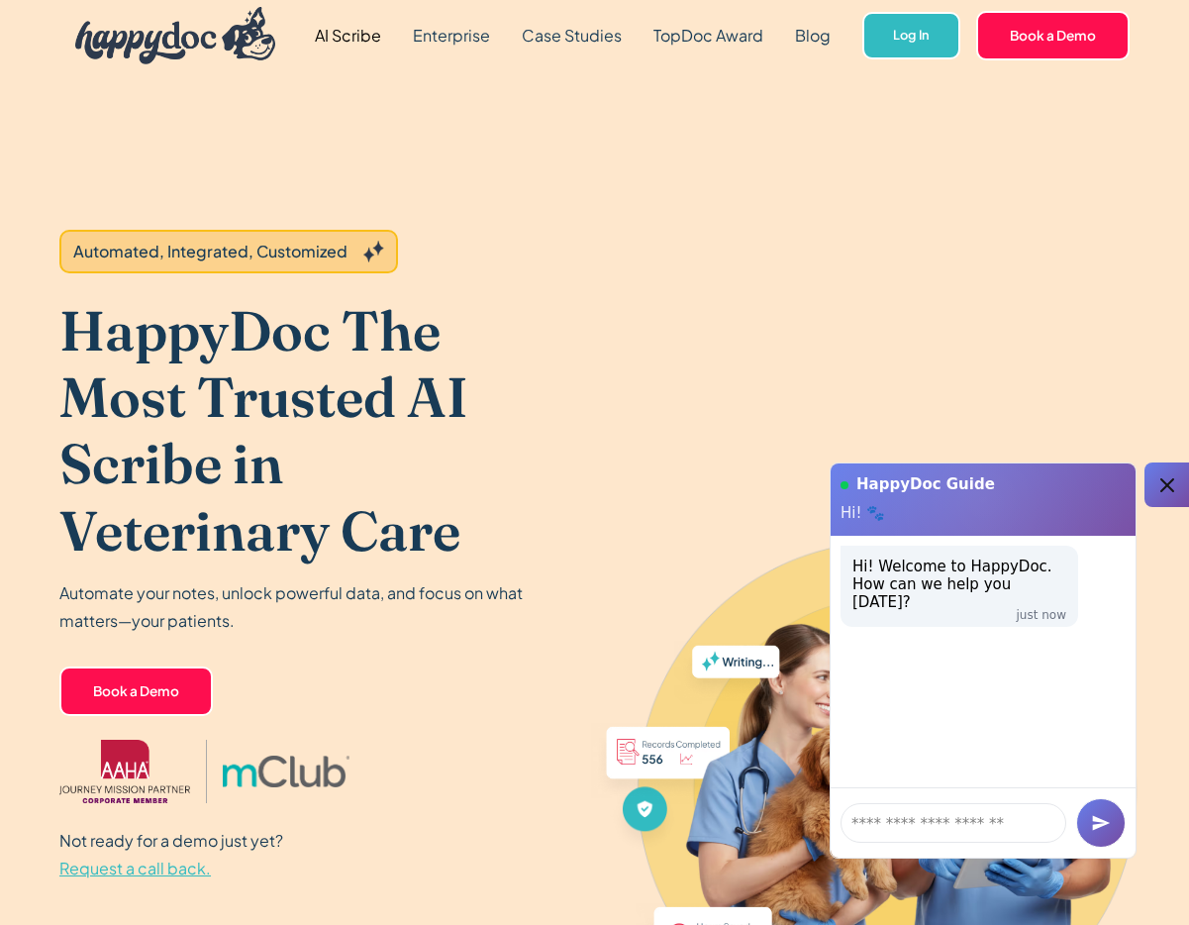
click at [315, 43] on link "AI Scribe" at bounding box center [348, 35] width 98 height 71
